Goal: Information Seeking & Learning: Learn about a topic

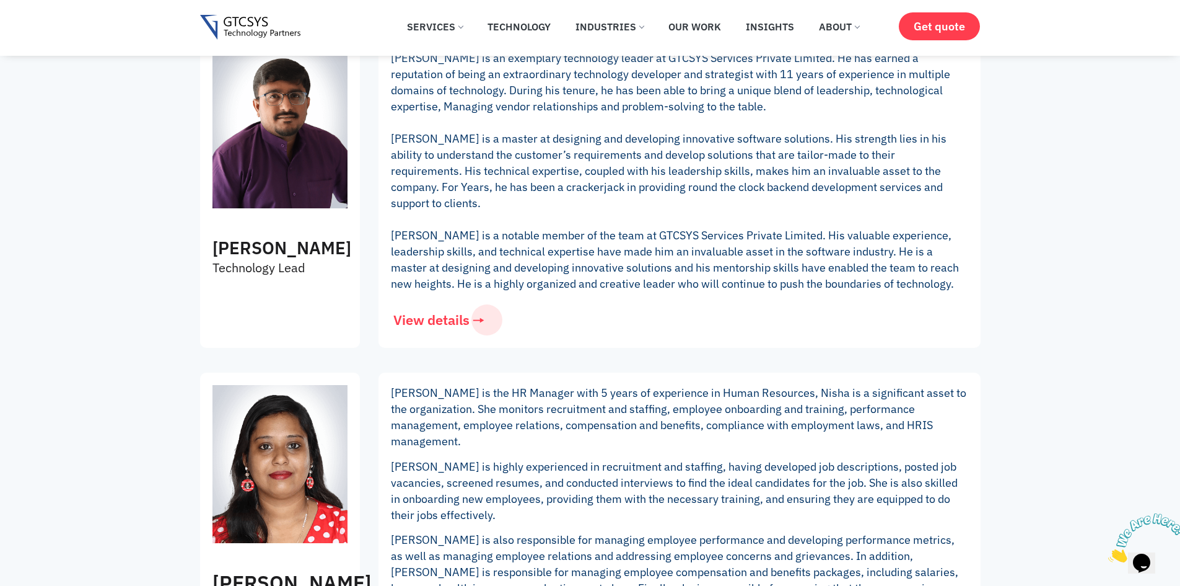
scroll to position [1735, 0]
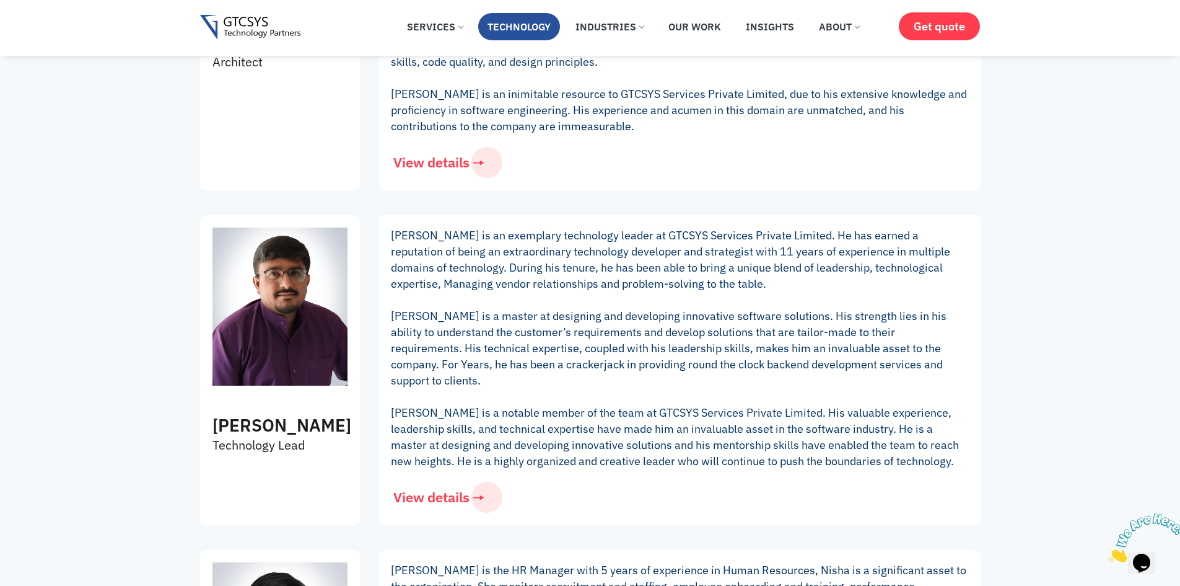
click at [503, 17] on link "Technology" at bounding box center [519, 26] width 82 height 27
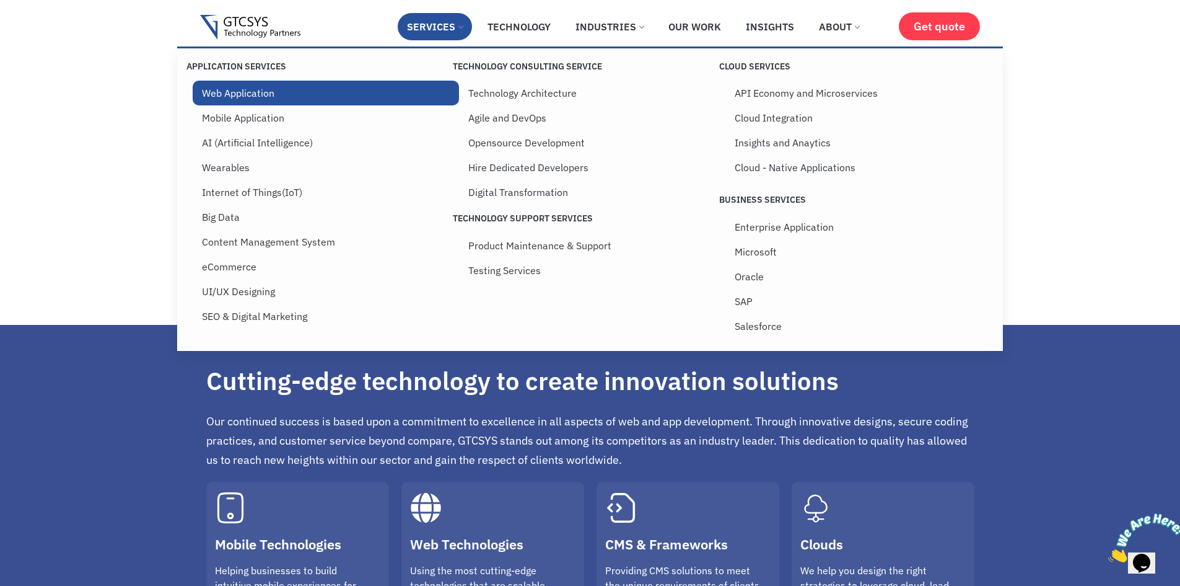
click at [285, 90] on link "Web Application" at bounding box center [326, 93] width 266 height 25
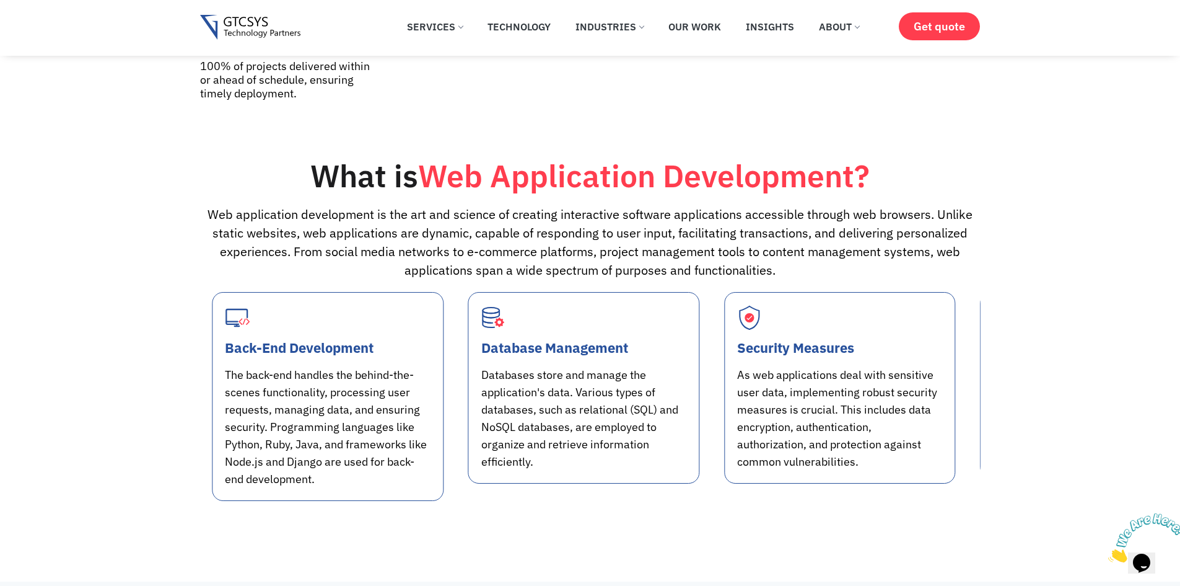
scroll to position [867, 0]
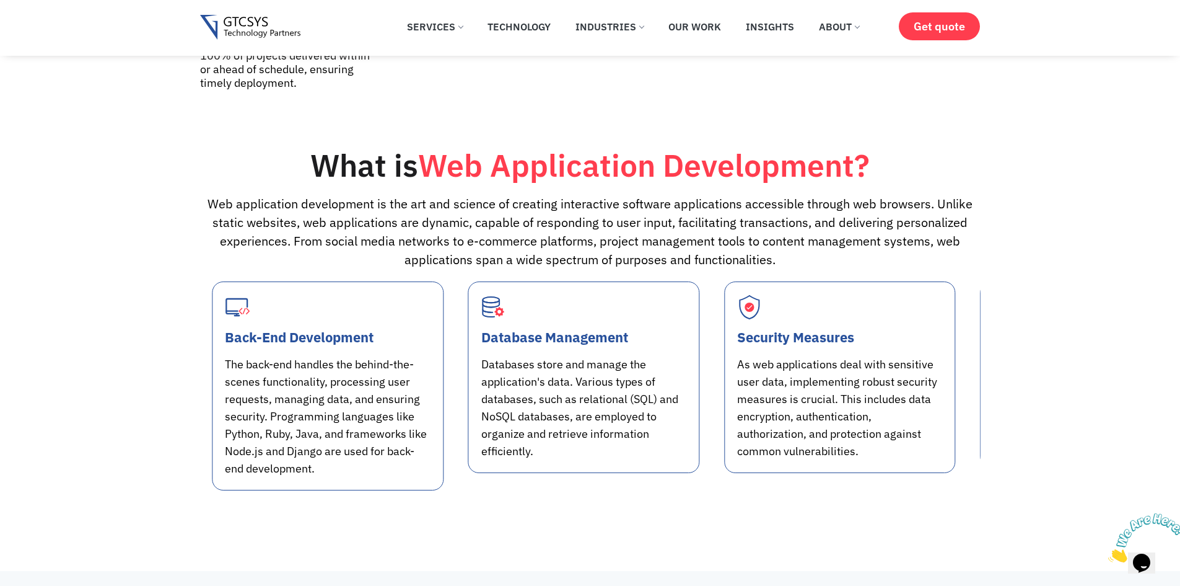
click at [737, 356] on div "Security Measures As web applications deal with sensitive user data, implementi…" at bounding box center [840, 376] width 206 height 165
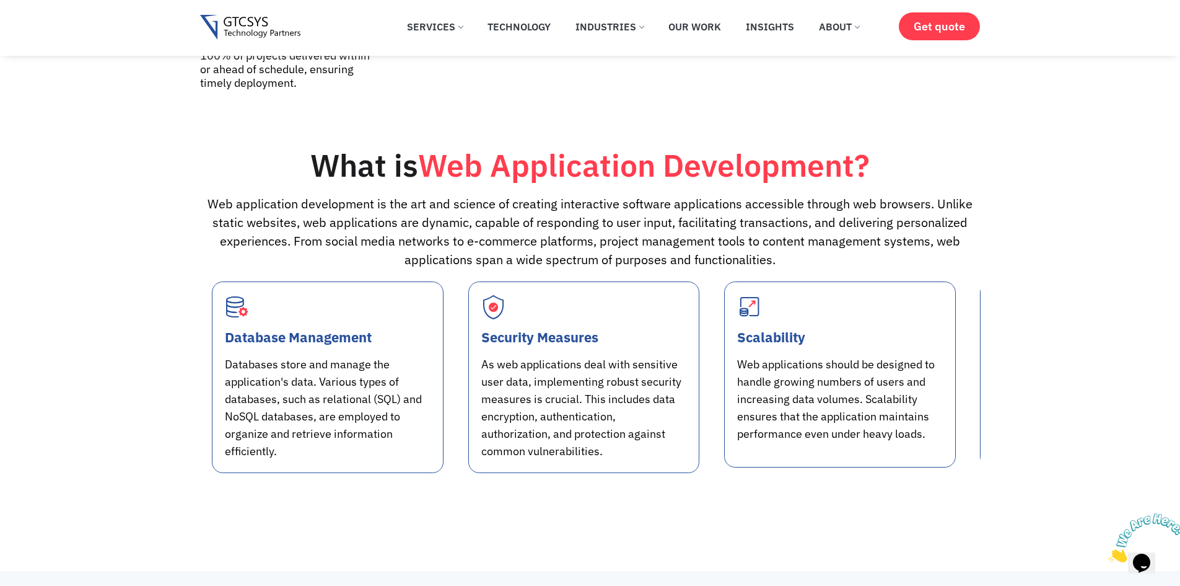
click at [431, 351] on div "Database Management Databases store and manage the application's data. Various …" at bounding box center [328, 376] width 206 height 165
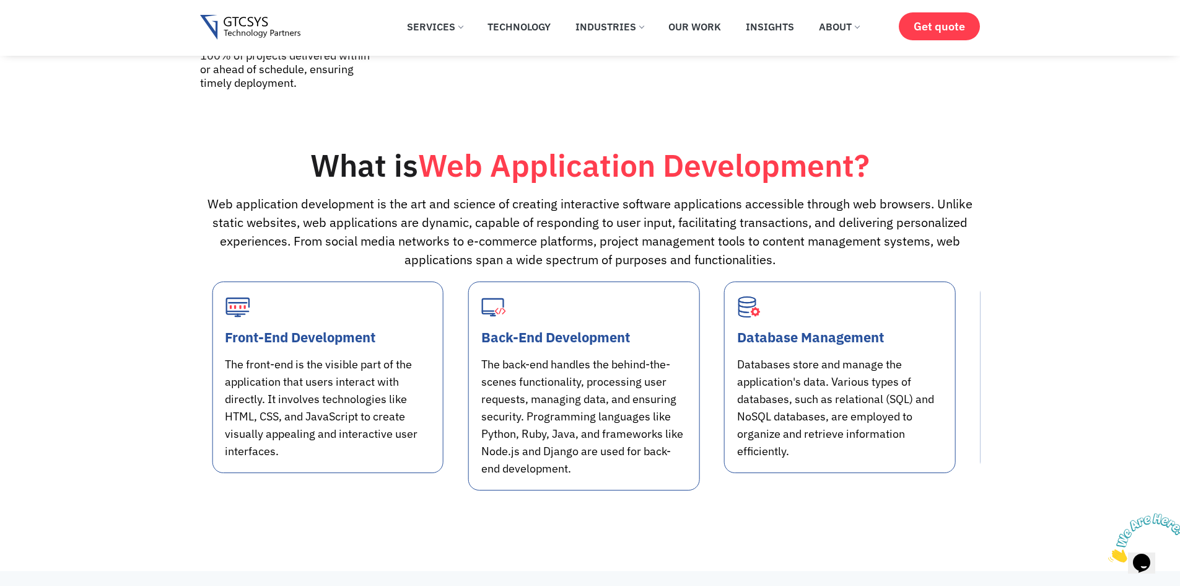
click at [687, 331] on div "Back-End Development The back-end handles the behind-the-scenes functionality, …" at bounding box center [584, 385] width 206 height 183
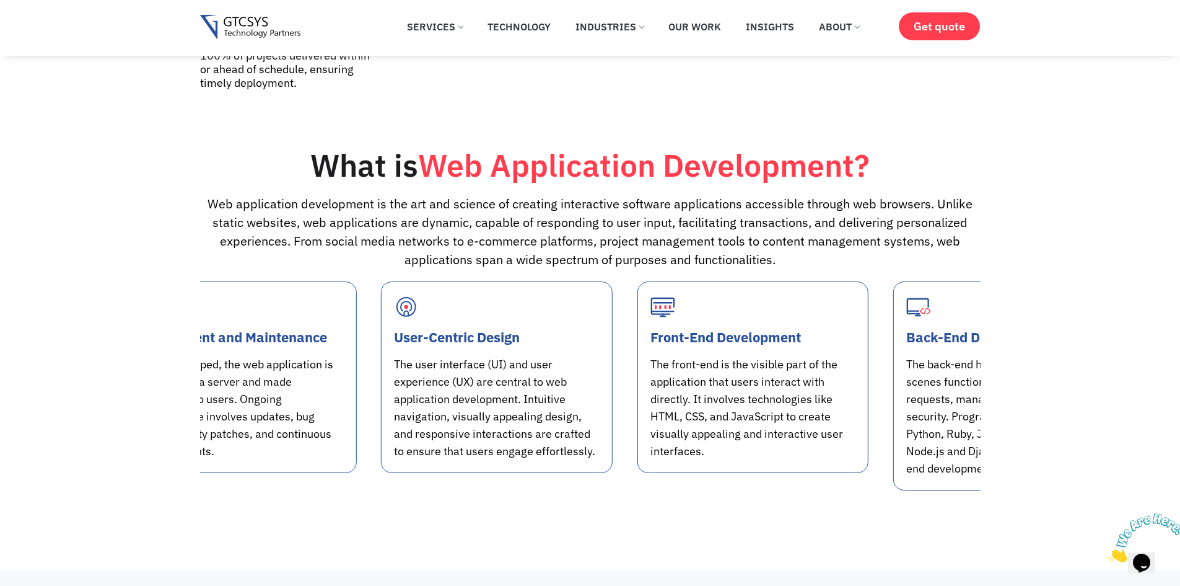
click at [600, 355] on div "User-Centric Design The user interface (UI) and user experience (UX) are centra…" at bounding box center [497, 376] width 206 height 165
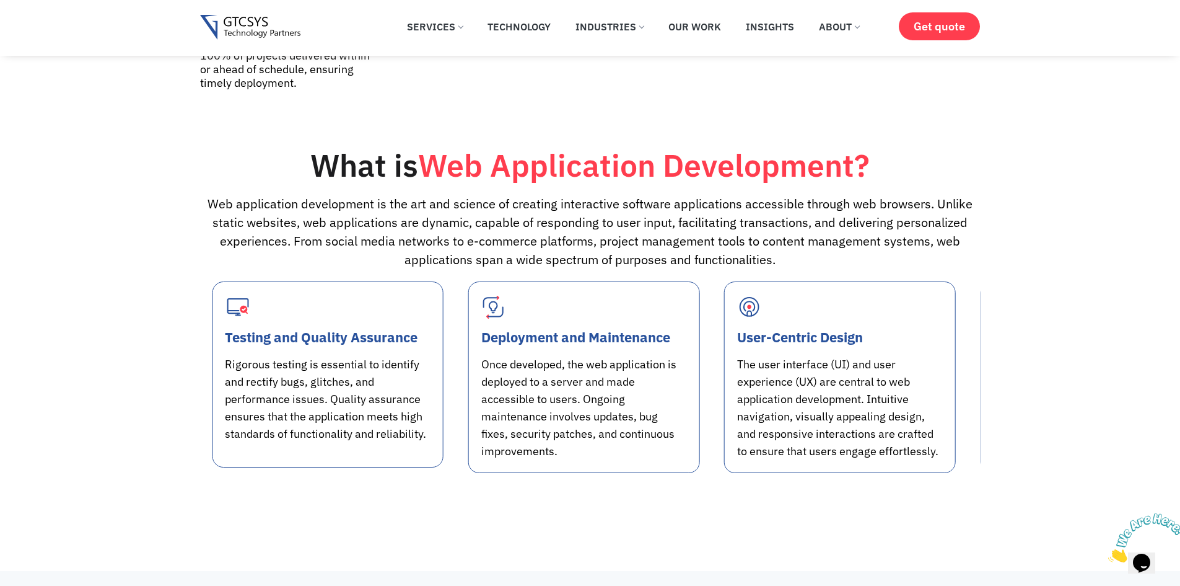
click at [643, 340] on div "Cross-Browser Compatibility Web applications need to function consistently acro…" at bounding box center [334, 385] width 756 height 209
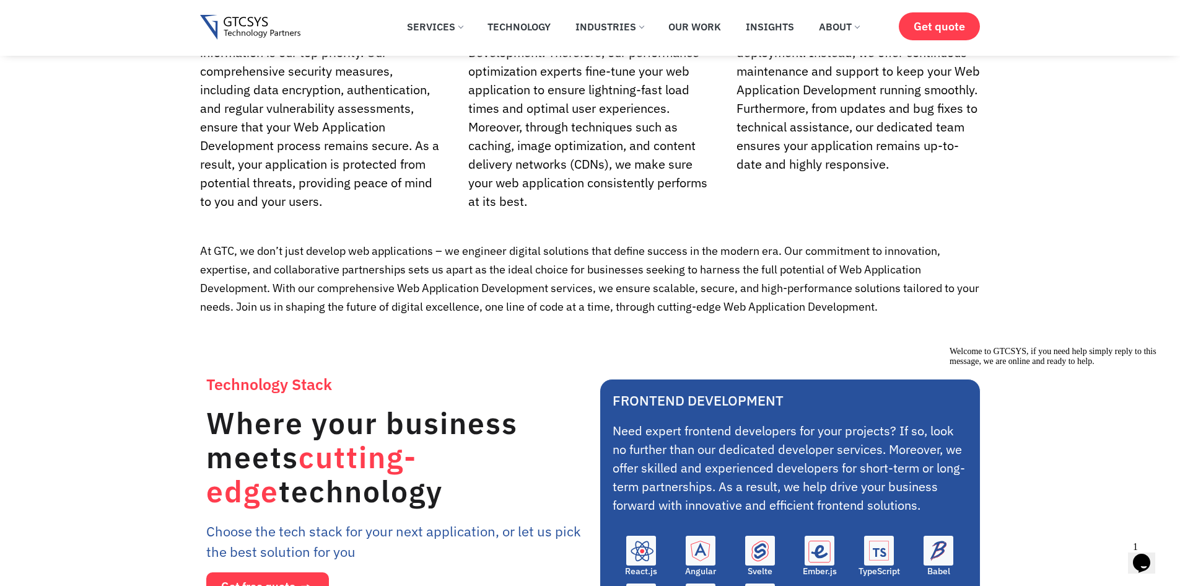
scroll to position [3346, 0]
